Goal: Find specific page/section: Find specific page/section

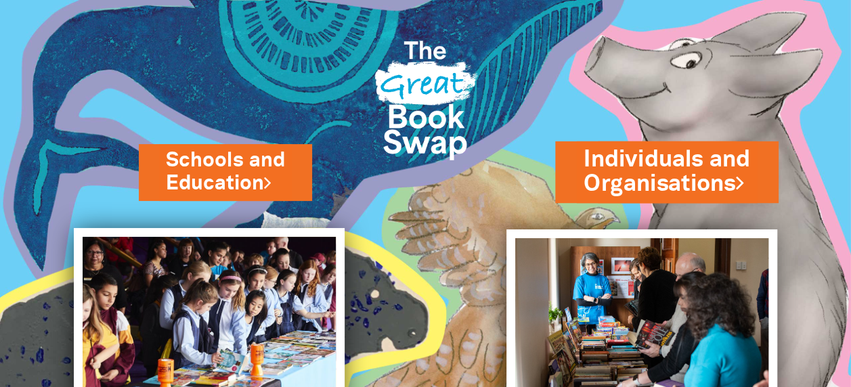
click at [615, 172] on link "Individuals and Organisations" at bounding box center [667, 172] width 167 height 57
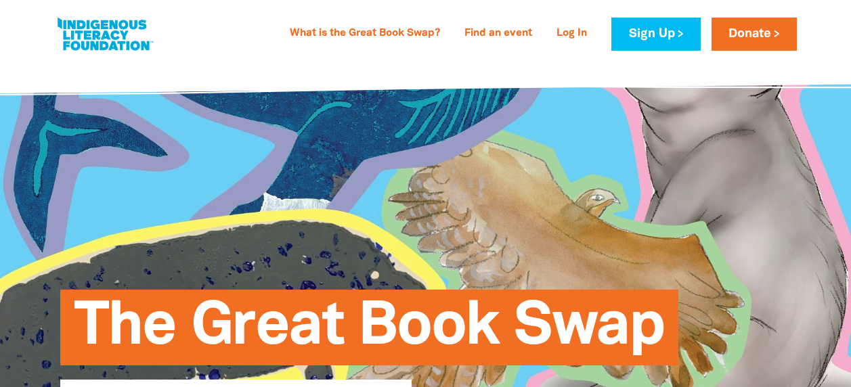
select select "AU"
click at [488, 34] on link "Find an event" at bounding box center [499, 34] width 84 height 22
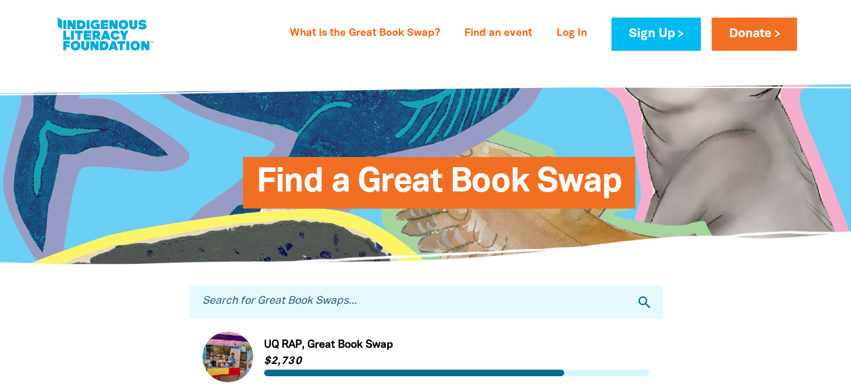
click at [301, 301] on input "Search for Great Book Swaps..." at bounding box center [426, 301] width 474 height 33
type input "slv"
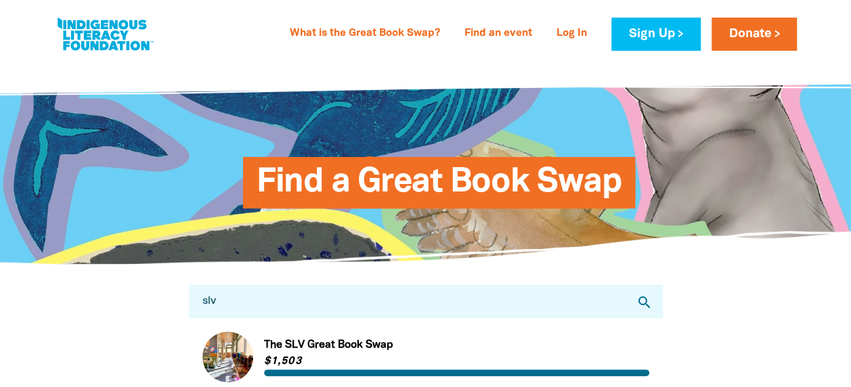
scroll to position [68, 0]
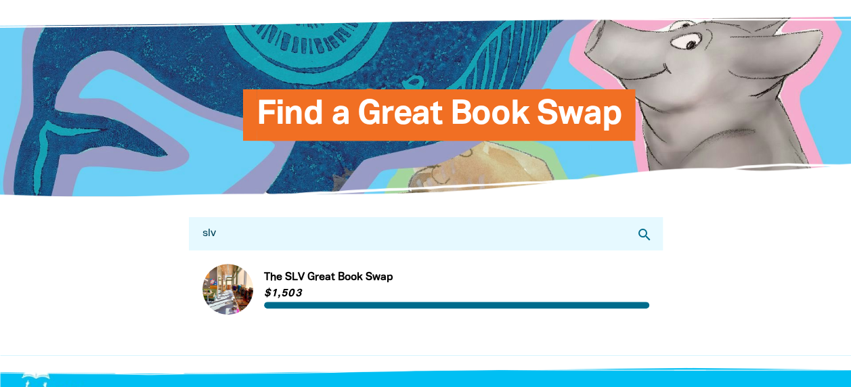
click at [342, 276] on link "Link to The SLV Great Book Swap" at bounding box center [426, 289] width 447 height 51
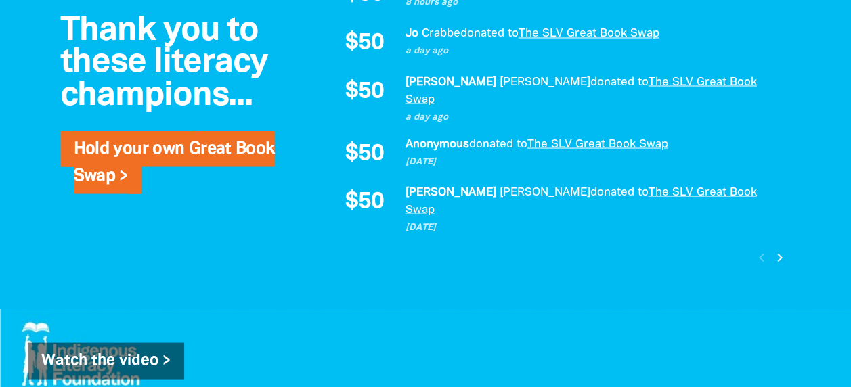
scroll to position [1287, 0]
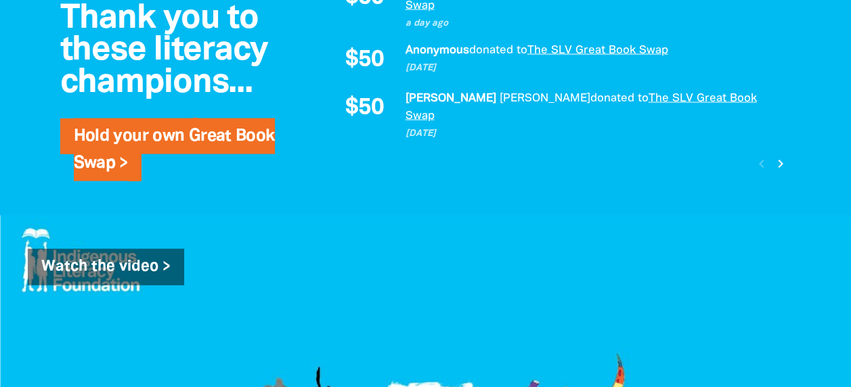
click at [780, 156] on icon "chevron_right" at bounding box center [781, 164] width 16 height 16
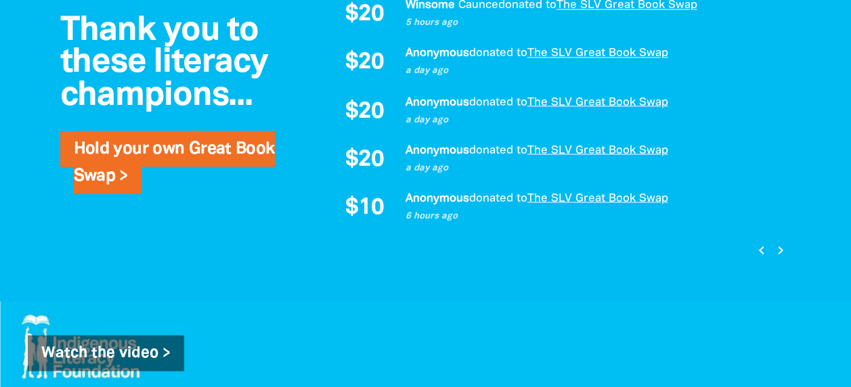
scroll to position [1255, 0]
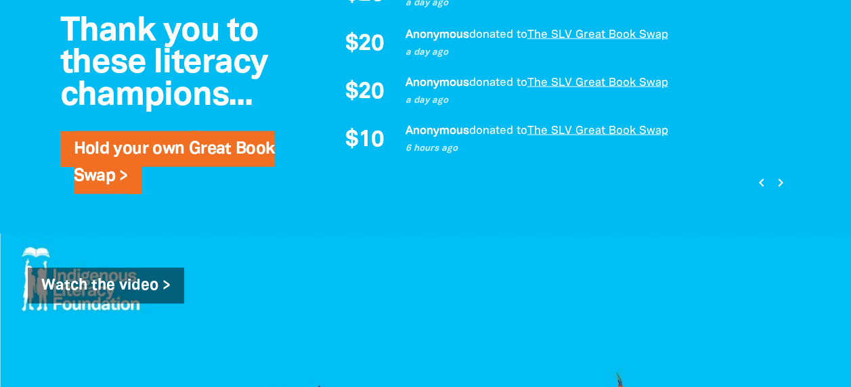
click at [782, 174] on icon "chevron_right" at bounding box center [781, 182] width 16 height 16
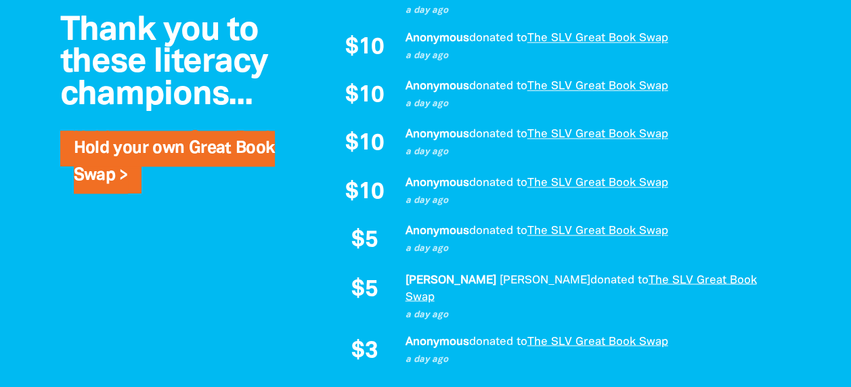
scroll to position [1052, 0]
